Goal: Information Seeking & Learning: Learn about a topic

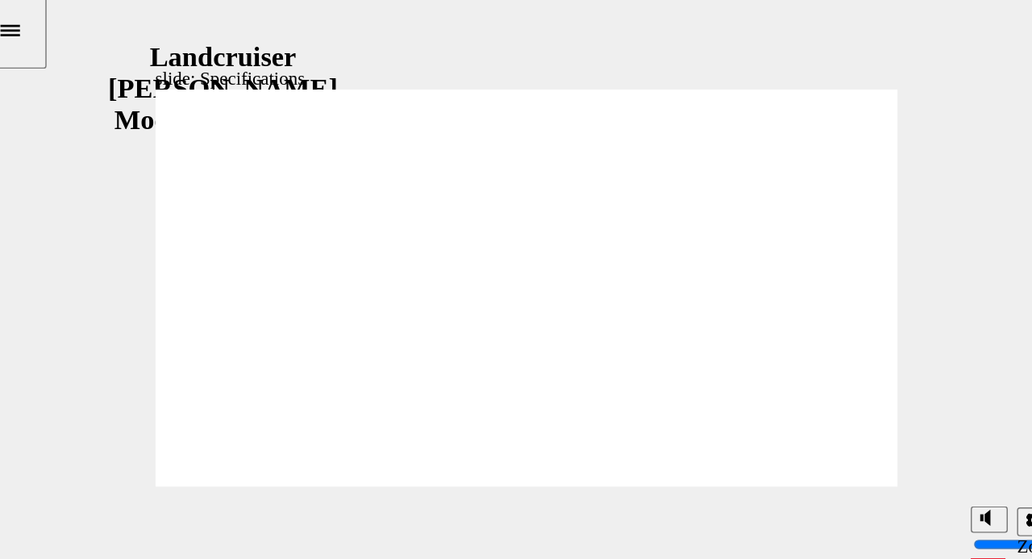
click at [321, 364] on section "Playback Speed 2 1.75" at bounding box center [363, 363] width 749 height 52
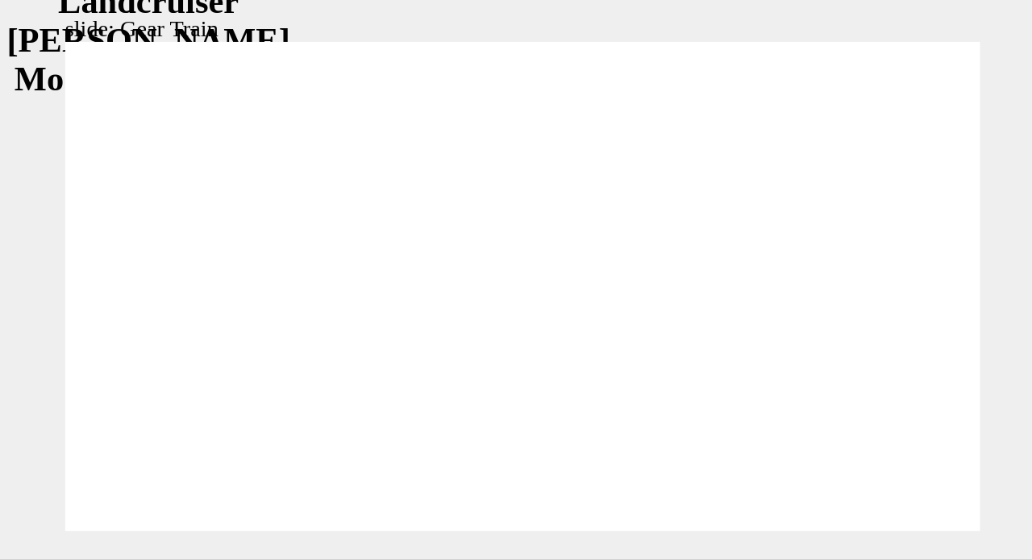
scroll to position [11, 0]
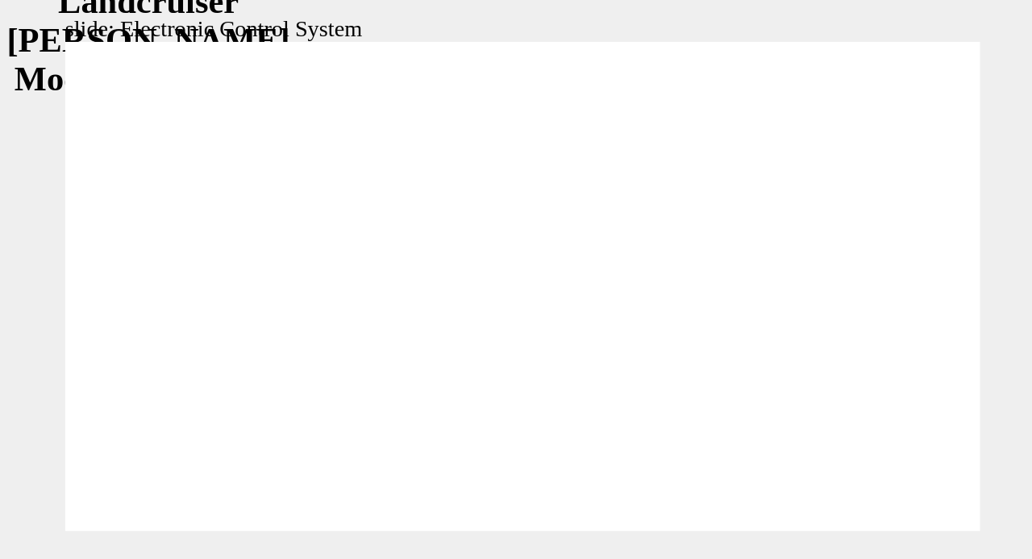
scroll to position [386, 0]
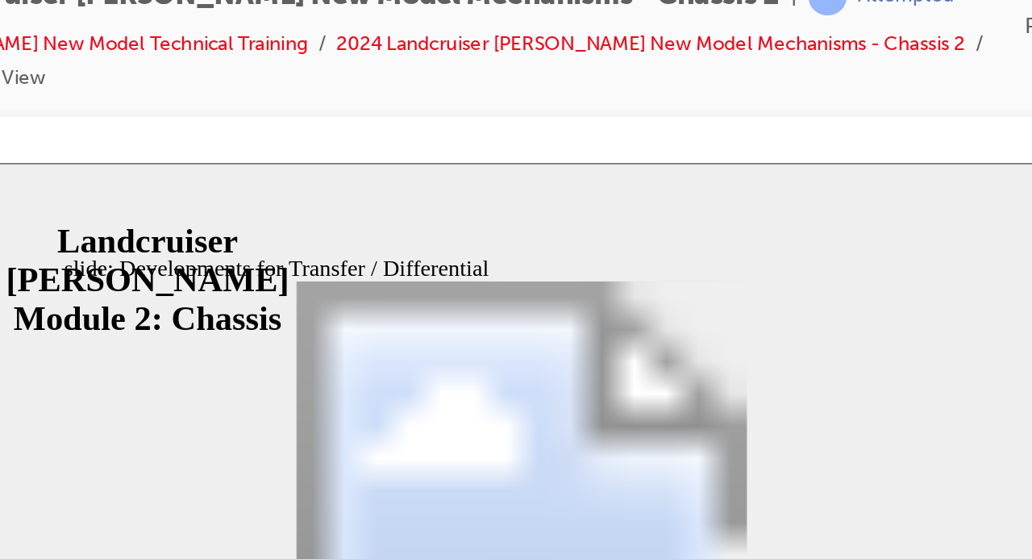
scroll to position [0, 0]
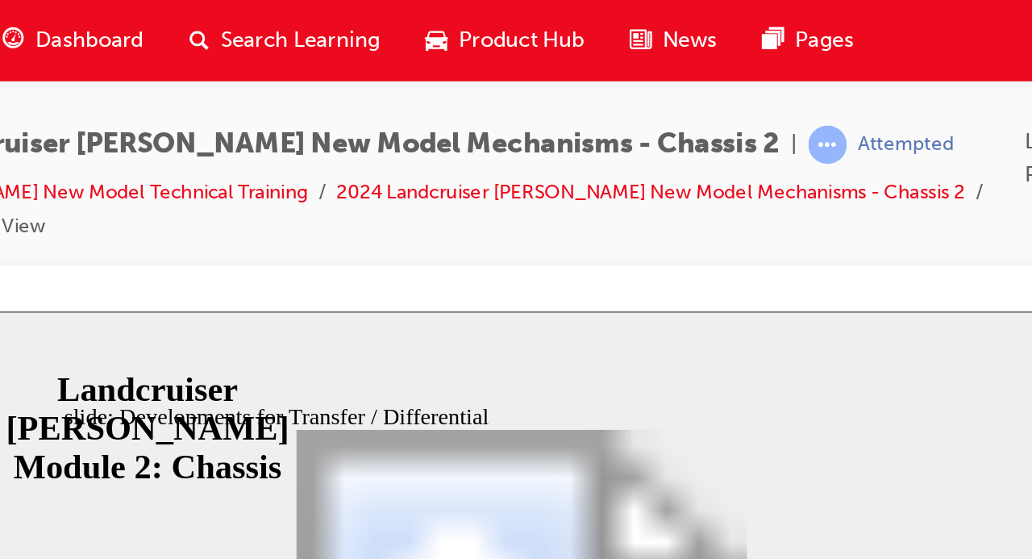
click at [411, 19] on div "Dashboard" at bounding box center [366, 22] width 106 height 33
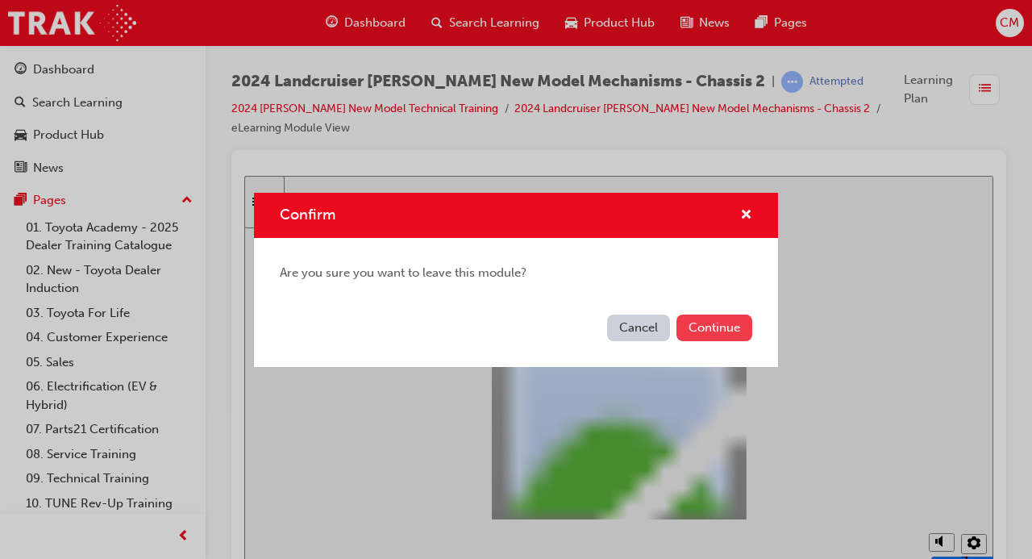
click at [721, 326] on button "Continue" at bounding box center [714, 327] width 76 height 27
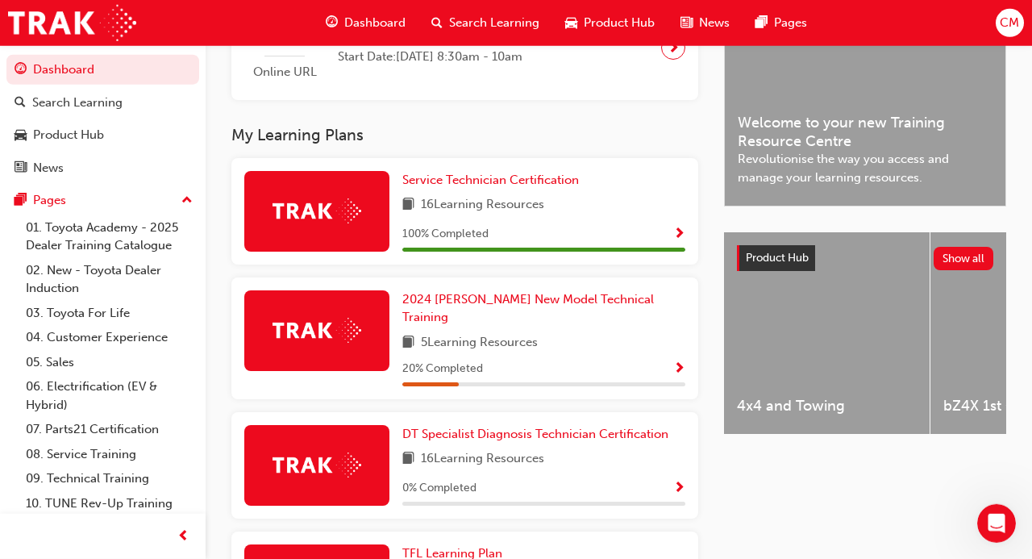
scroll to position [451, 0]
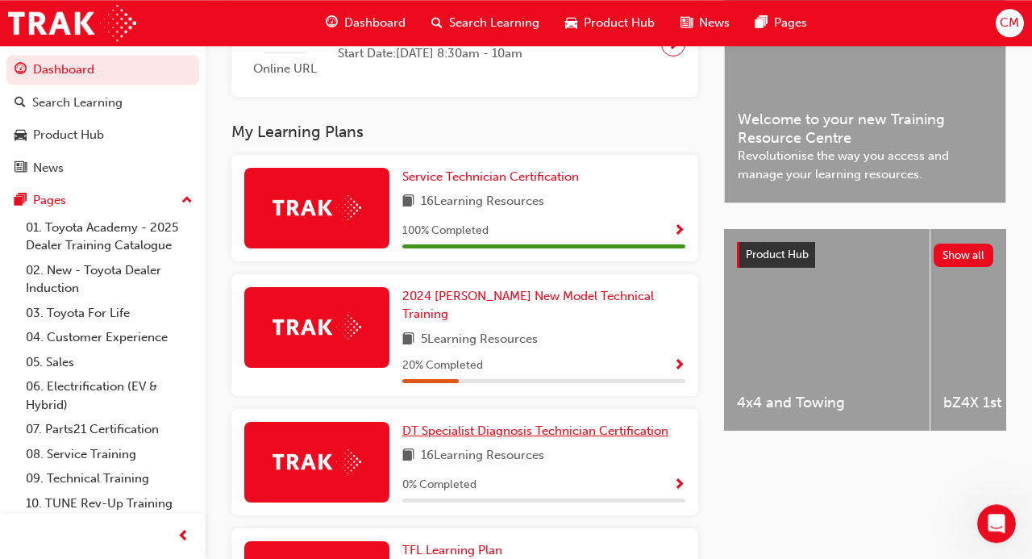
click at [577, 422] on link "DT Specialist Diagnosis Technician Certification" at bounding box center [538, 431] width 272 height 19
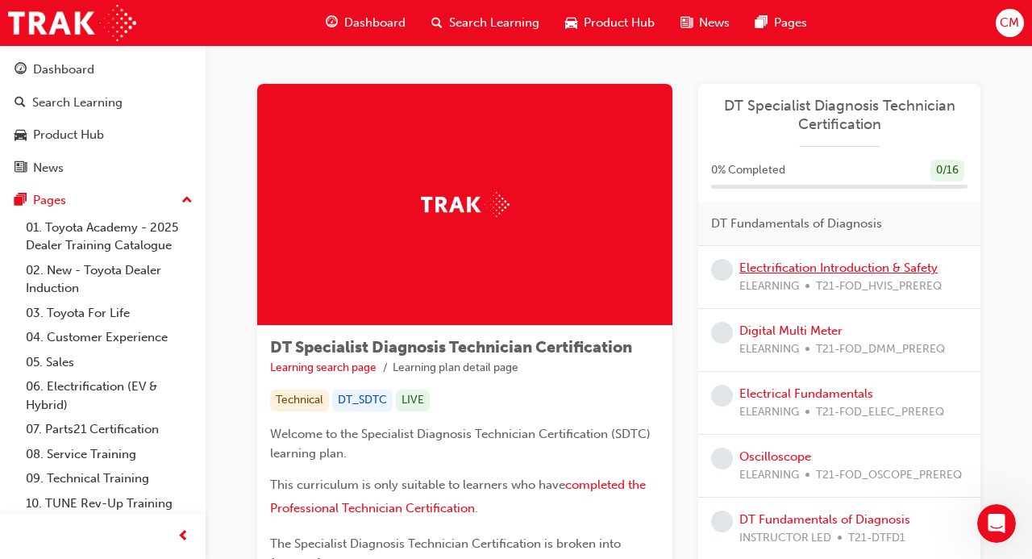
click at [804, 268] on link "Electrification Introduction & Safety" at bounding box center [838, 267] width 198 height 15
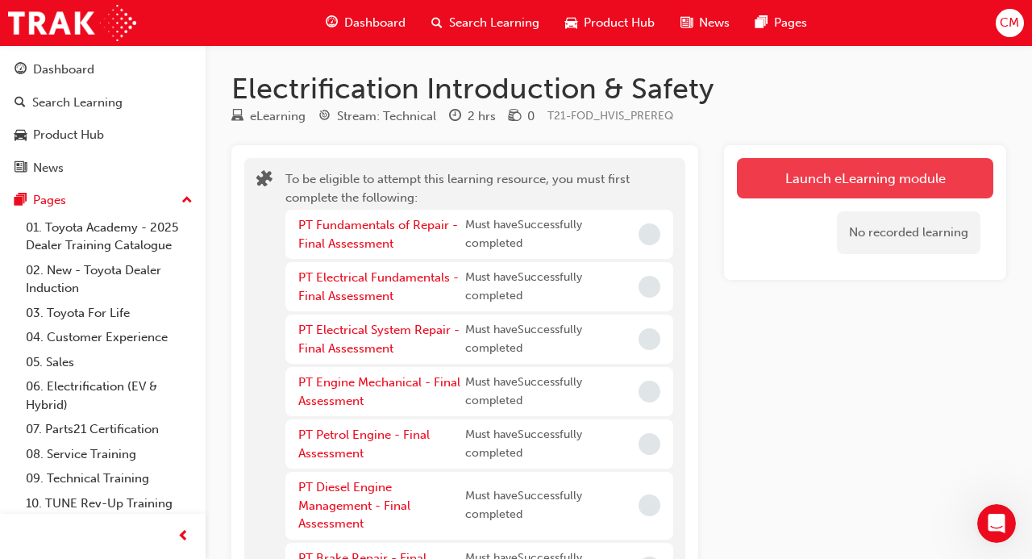
click at [767, 189] on button "Launch eLearning module" at bounding box center [865, 178] width 256 height 40
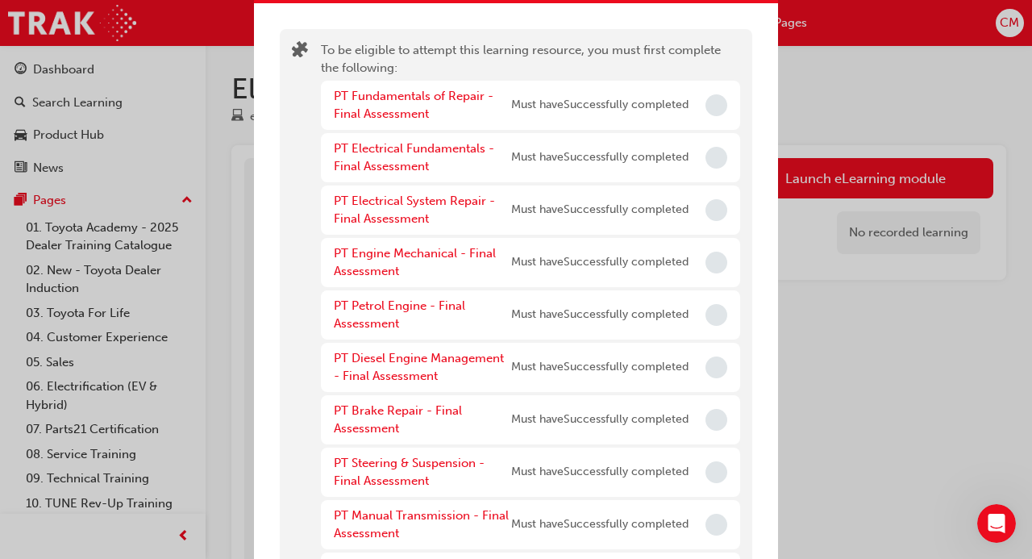
scroll to position [39, 0]
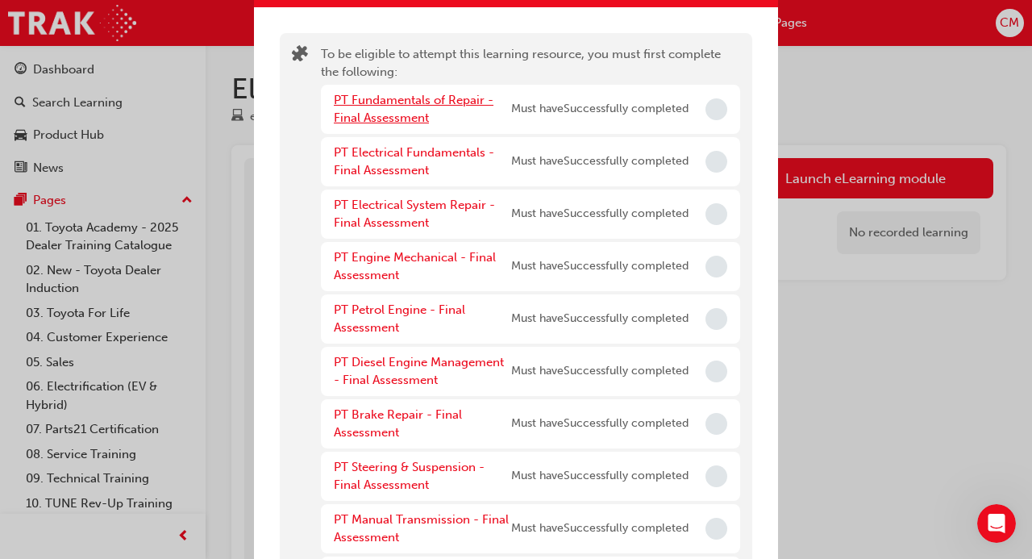
click at [410, 105] on link "PT Fundamentals of Repair - Final Assessment" at bounding box center [414, 109] width 160 height 33
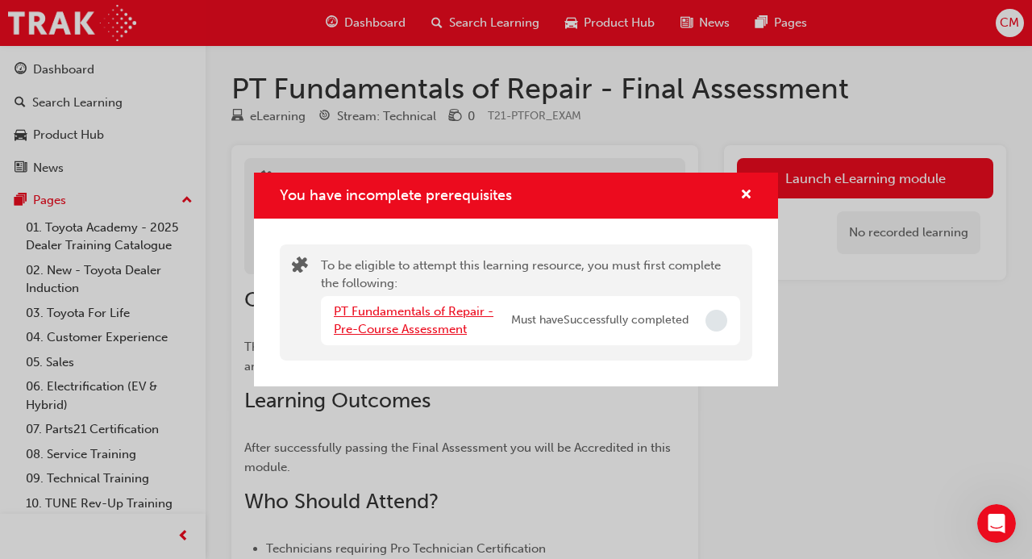
click at [372, 313] on link "PT Fundamentals of Repair - Pre-Course Assessment" at bounding box center [414, 320] width 160 height 33
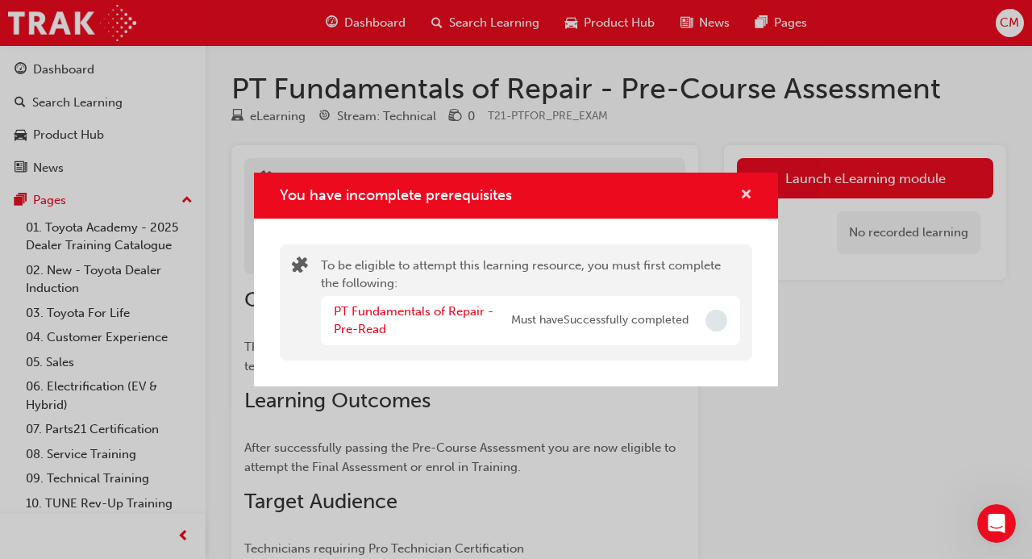
click at [749, 193] on span "cross-icon" at bounding box center [746, 196] width 12 height 15
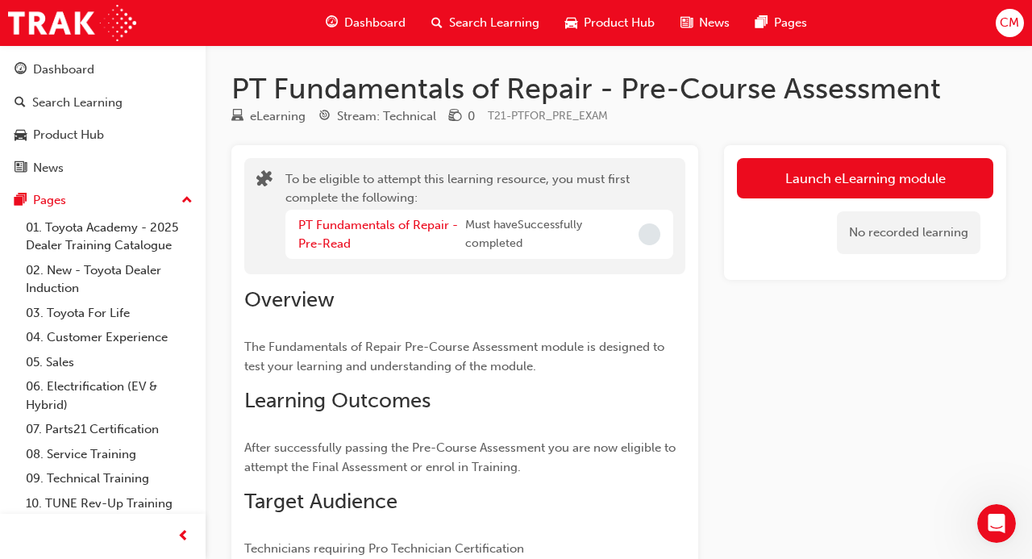
click at [749, 193] on button "Launch eLearning module" at bounding box center [865, 178] width 256 height 40
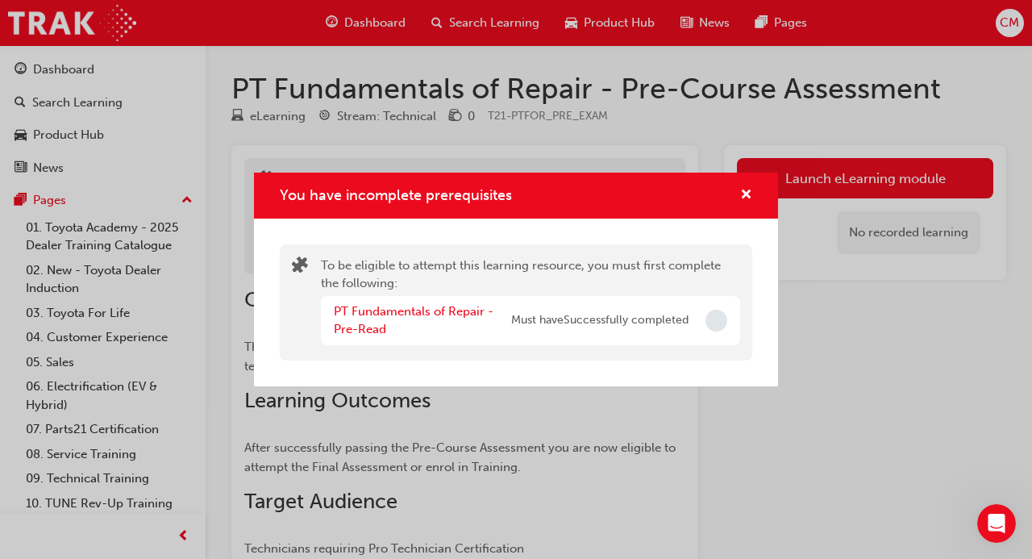
click at [749, 193] on span "cross-icon" at bounding box center [746, 196] width 12 height 15
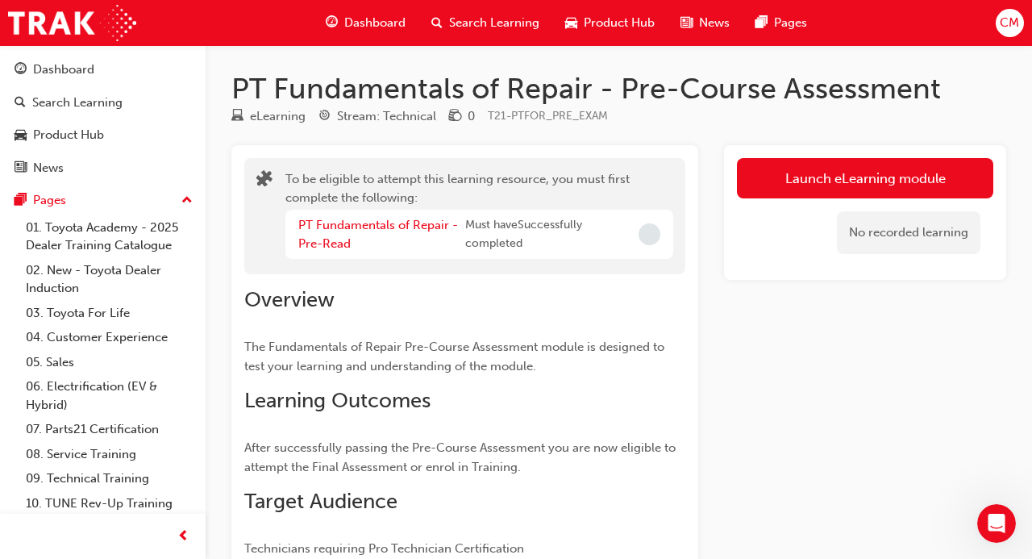
click at [651, 231] on span "Incomplete" at bounding box center [649, 234] width 22 height 22
click at [376, 226] on link "PT Fundamentals of Repair - Pre-Read" at bounding box center [378, 234] width 160 height 33
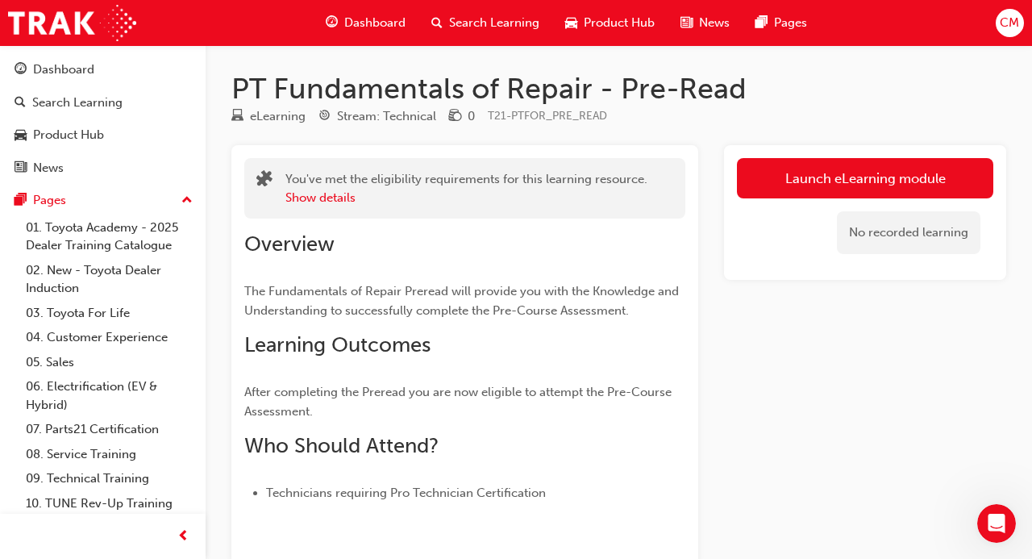
scroll to position [100, 0]
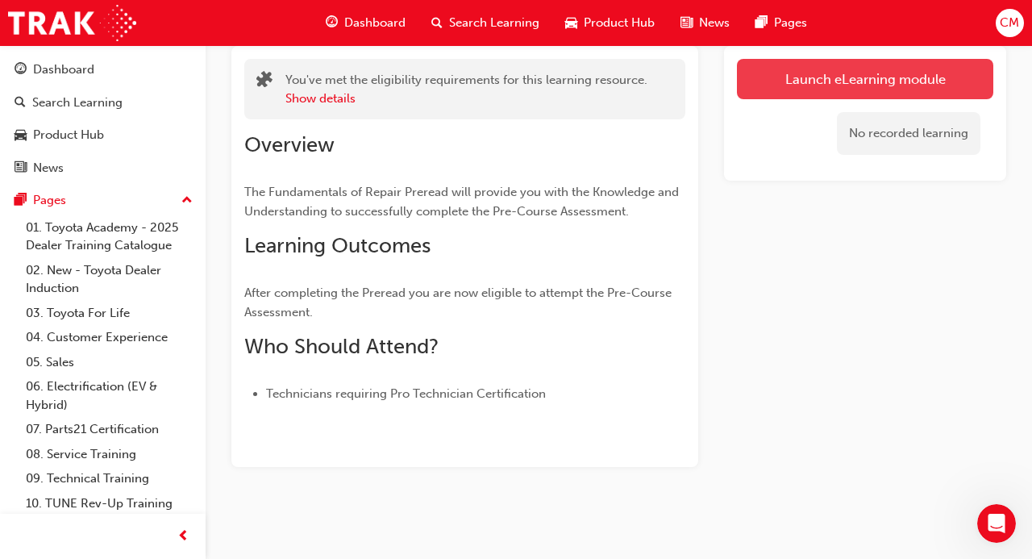
click at [797, 76] on link "Launch eLearning module" at bounding box center [865, 79] width 256 height 40
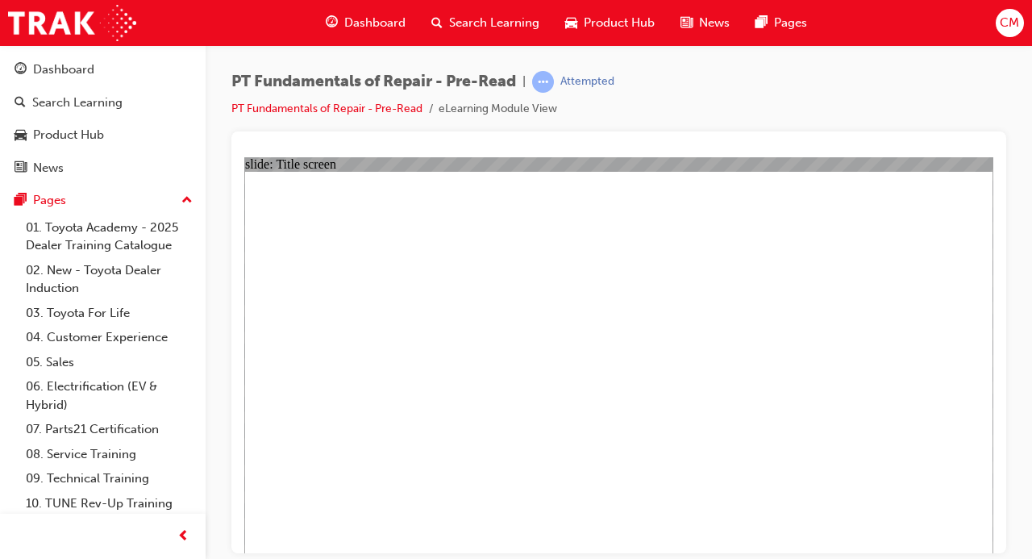
click at [654, 506] on div "Oval 1 PT Fundamentals of Repair Pre-Read START Oval 1 PT Fundamentals of Repai…" at bounding box center [618, 369] width 747 height 396
